Goal: Task Accomplishment & Management: Complete application form

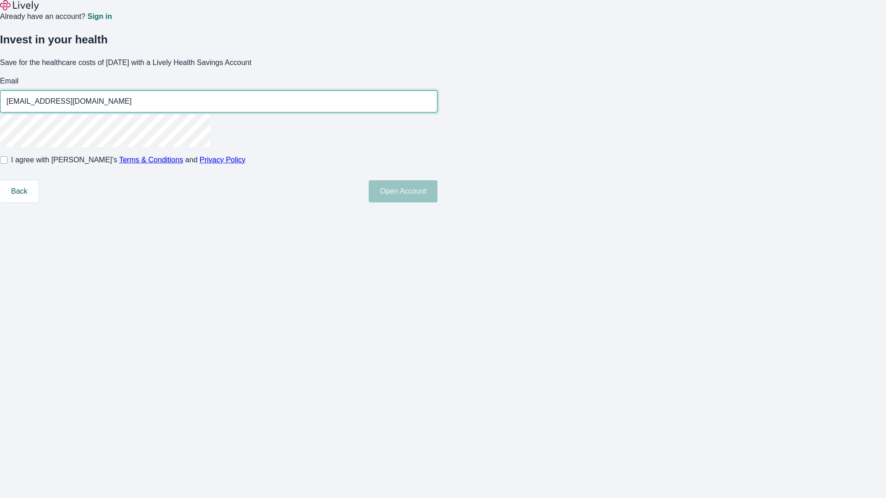
type input "Reese6250813140818@yahoo.com"
click at [7, 164] on input "I agree with Lively’s Terms & Conditions and Privacy Policy" at bounding box center [3, 159] width 7 height 7
checkbox input "true"
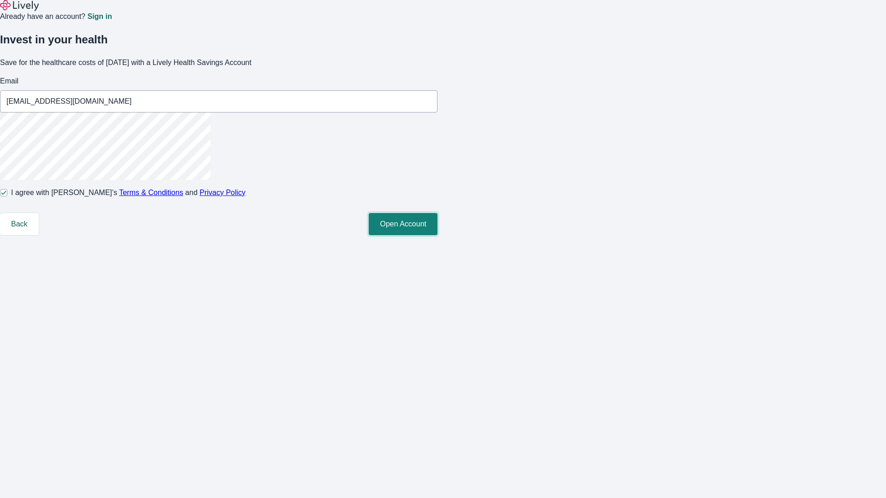
click at [438, 235] on button "Open Account" at bounding box center [403, 224] width 69 height 22
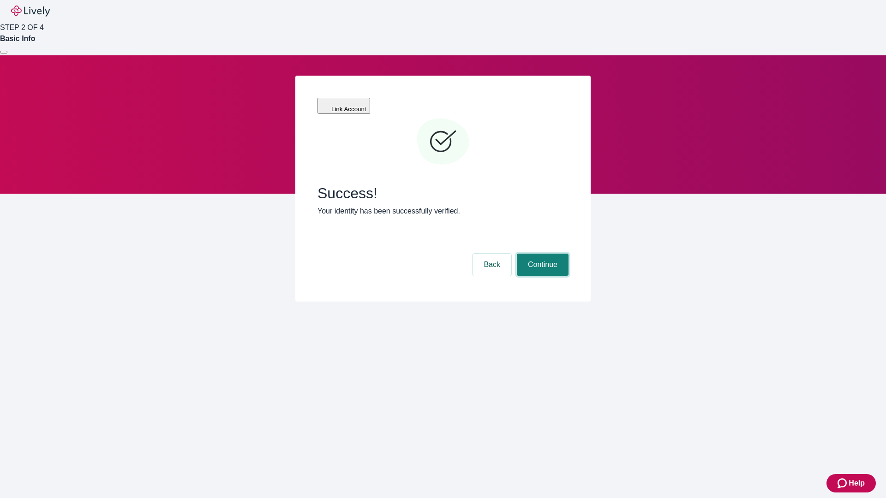
click at [541, 254] on button "Continue" at bounding box center [543, 265] width 52 height 22
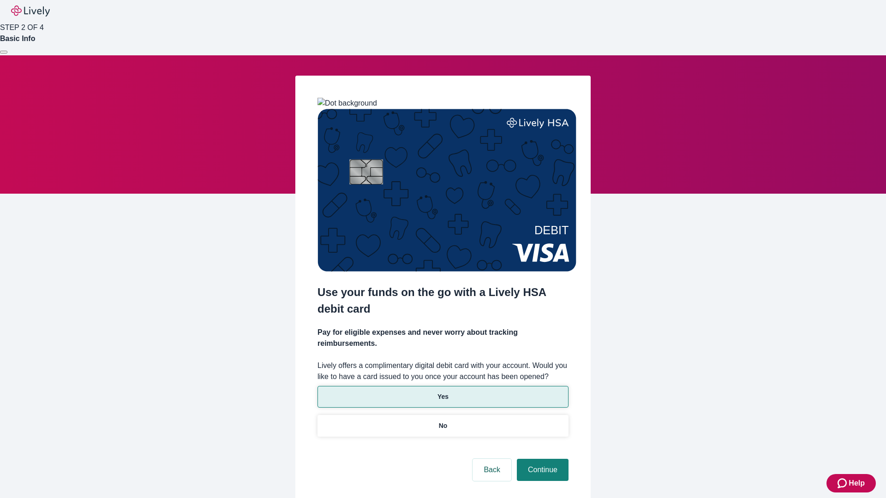
click at [443, 392] on p "Yes" at bounding box center [443, 397] width 11 height 10
click at [541, 459] on button "Continue" at bounding box center [543, 470] width 52 height 22
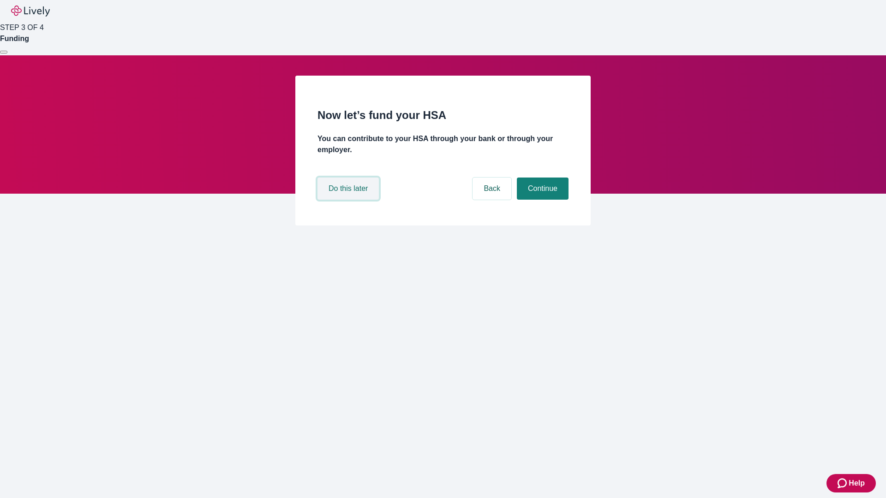
click at [349, 200] on button "Do this later" at bounding box center [348, 189] width 61 height 22
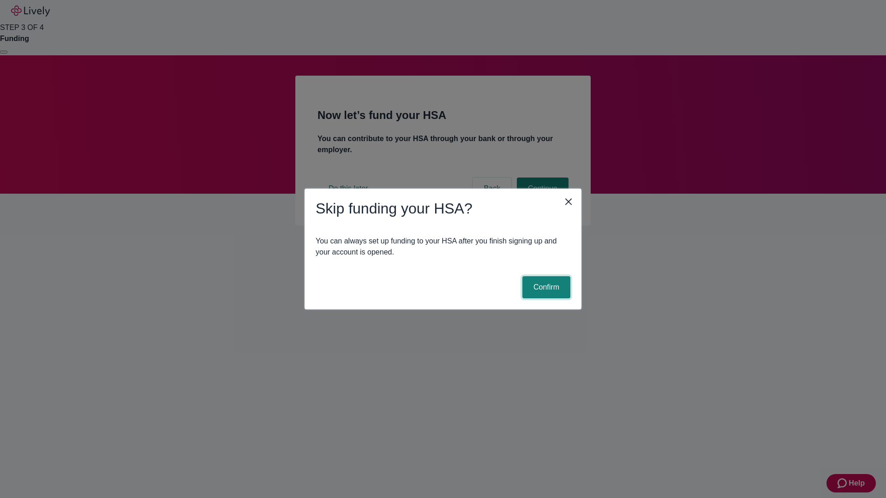
click at [545, 288] on button "Confirm" at bounding box center [546, 287] width 48 height 22
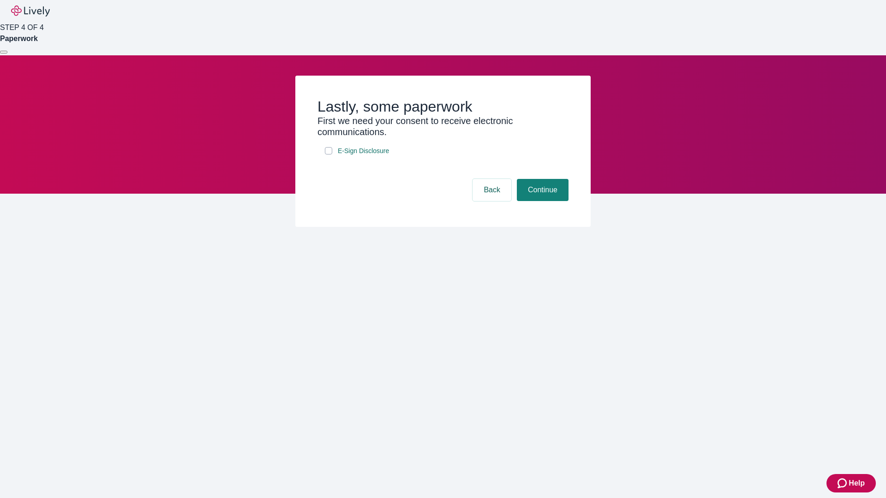
click at [329, 155] on input "E-Sign Disclosure" at bounding box center [328, 150] width 7 height 7
checkbox input "true"
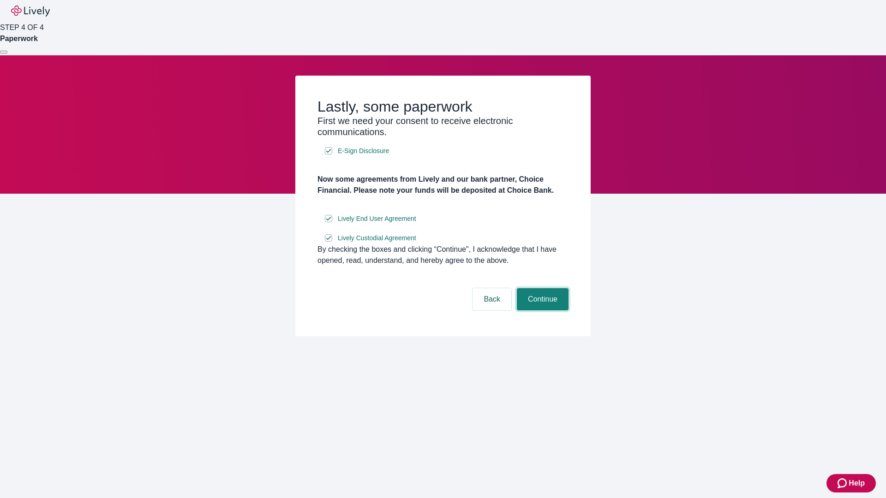
click at [541, 311] on button "Continue" at bounding box center [543, 299] width 52 height 22
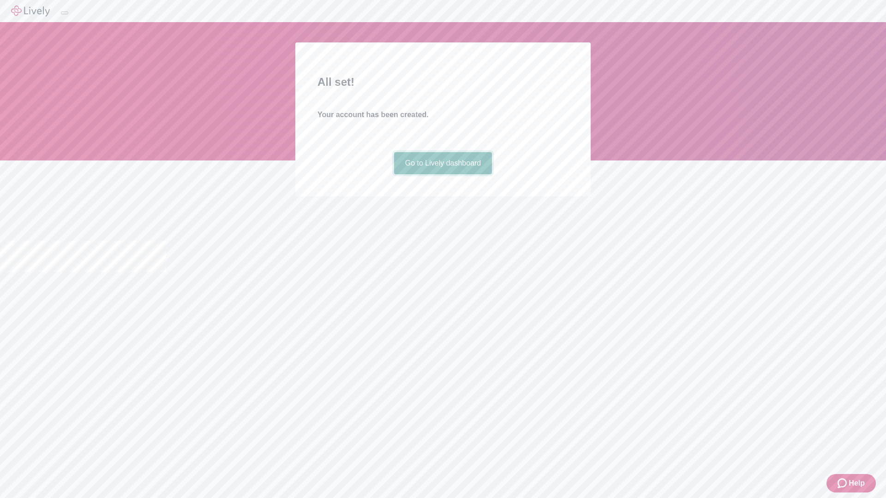
click at [443, 174] on link "Go to Lively dashboard" at bounding box center [443, 163] width 98 height 22
